Goal: Complete application form: Complete application form

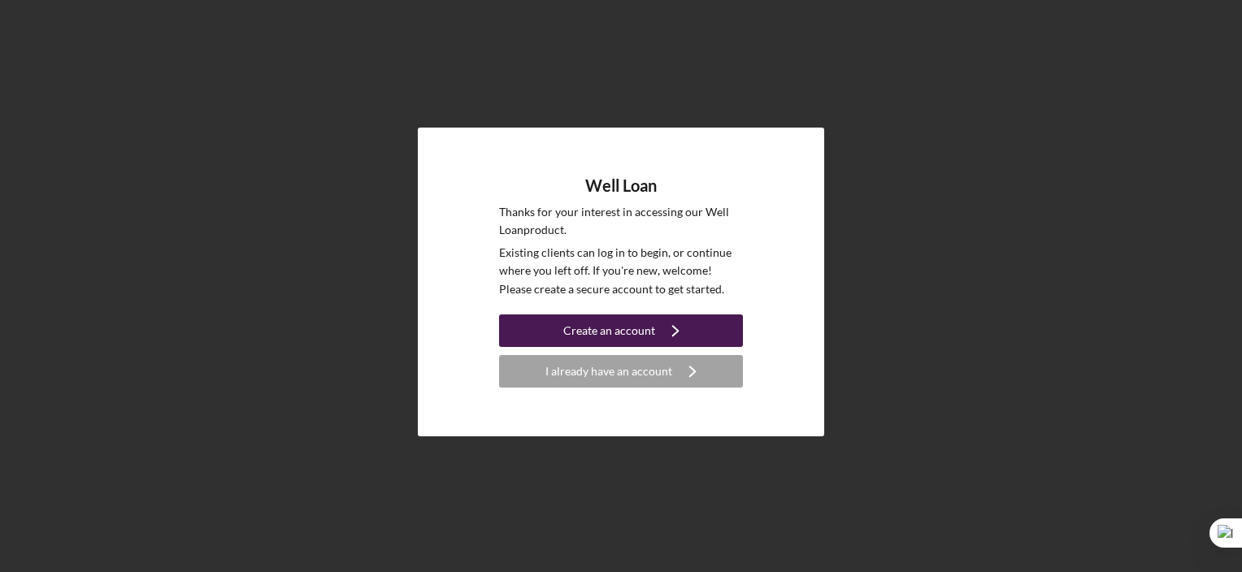
click at [595, 332] on div "Create an account" at bounding box center [609, 330] width 92 height 33
